Goal: Navigation & Orientation: Understand site structure

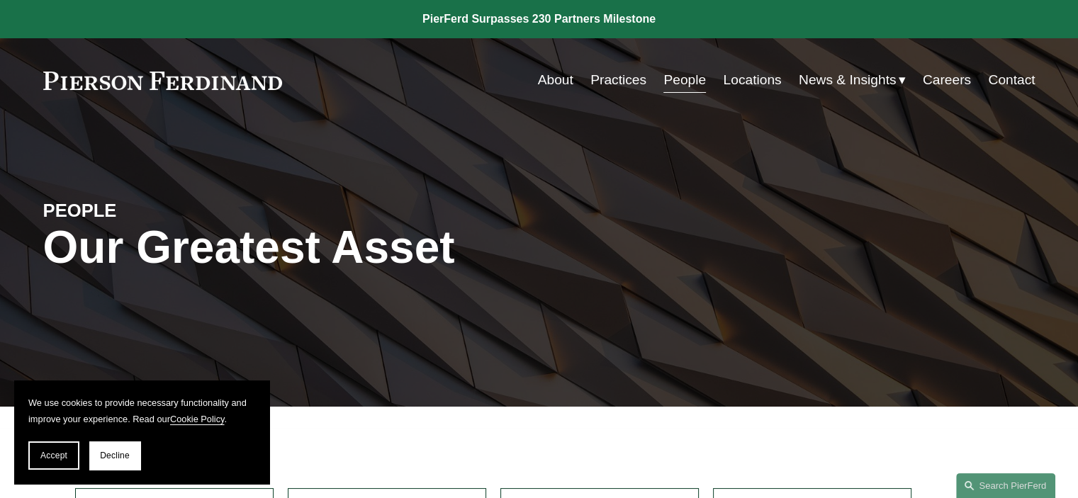
click at [729, 73] on link "Locations" at bounding box center [752, 80] width 58 height 27
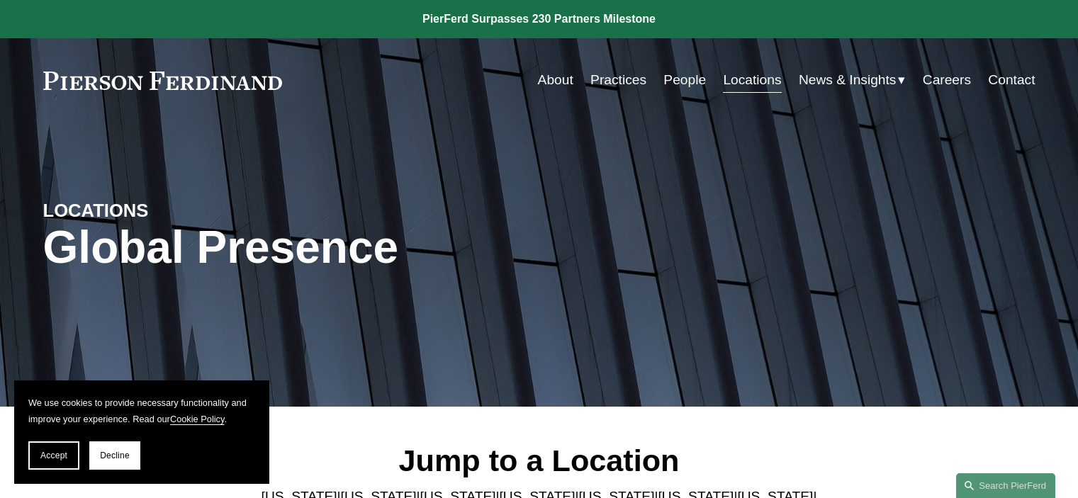
scroll to position [283, 0]
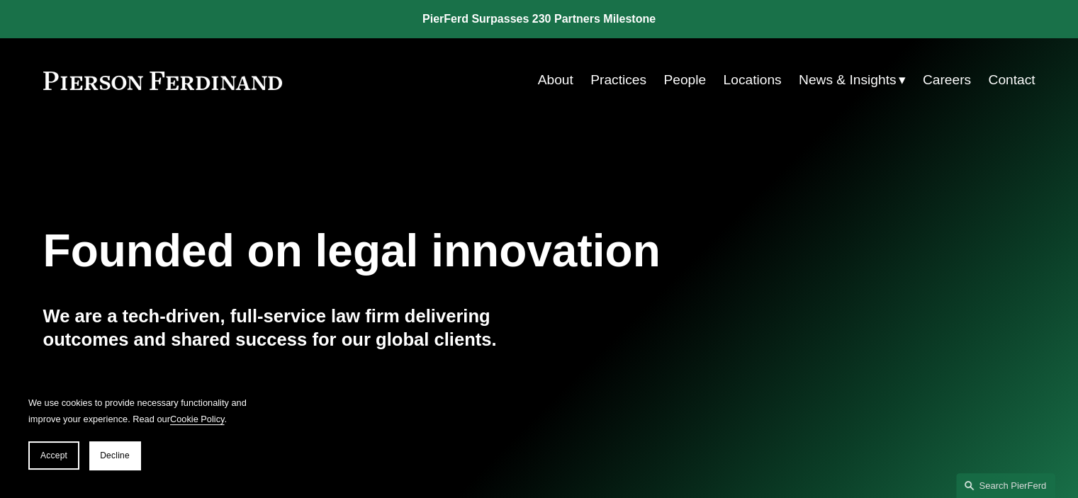
click at [617, 77] on link "Practices" at bounding box center [618, 80] width 56 height 27
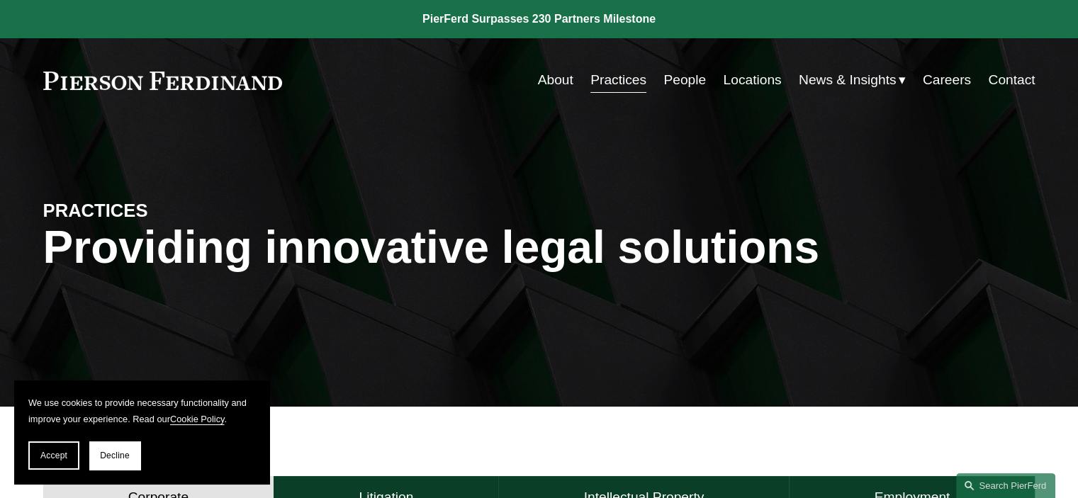
click at [685, 81] on link "People" at bounding box center [684, 80] width 43 height 27
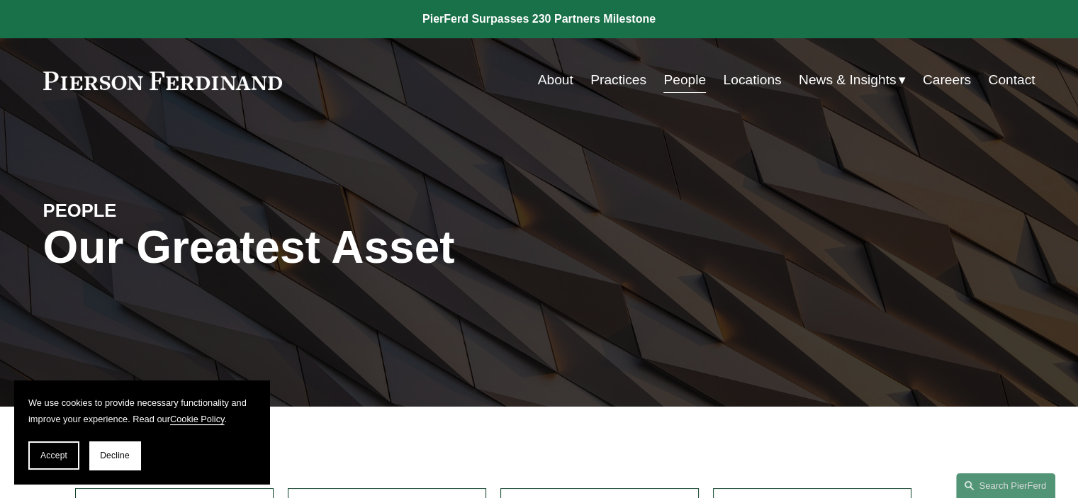
click at [753, 82] on link "Locations" at bounding box center [752, 80] width 58 height 27
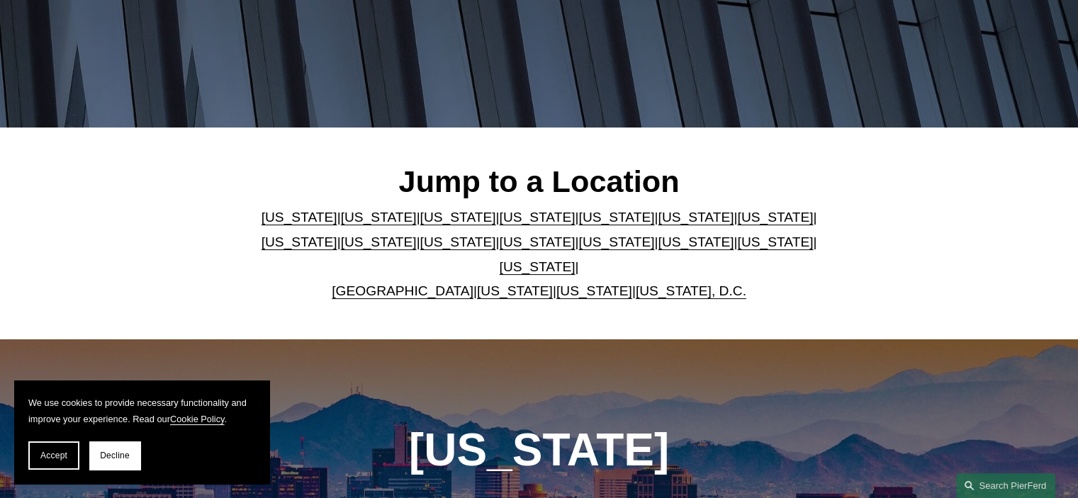
scroll to position [283, 0]
